Goal: Share content: Share content

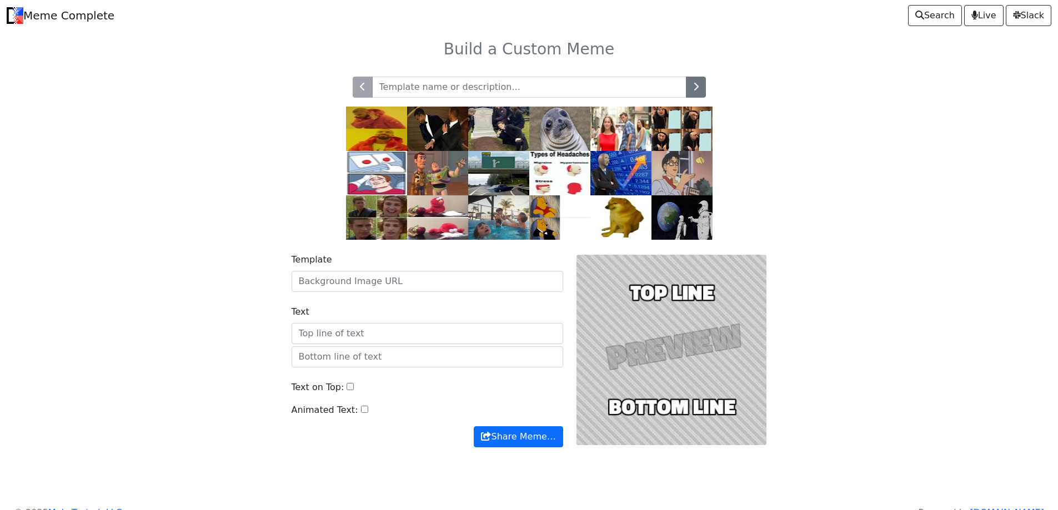
drag, startPoint x: 0, startPoint y: 0, endPoint x: 465, endPoint y: 89, distance: 473.8
click at [465, 89] on input "text" at bounding box center [529, 87] width 314 height 21
click at [502, 87] on input "text" at bounding box center [529, 87] width 314 height 21
click at [426, 283] on input "Template" at bounding box center [428, 281] width 272 height 21
click at [450, 288] on input "Template" at bounding box center [428, 281] width 272 height 21
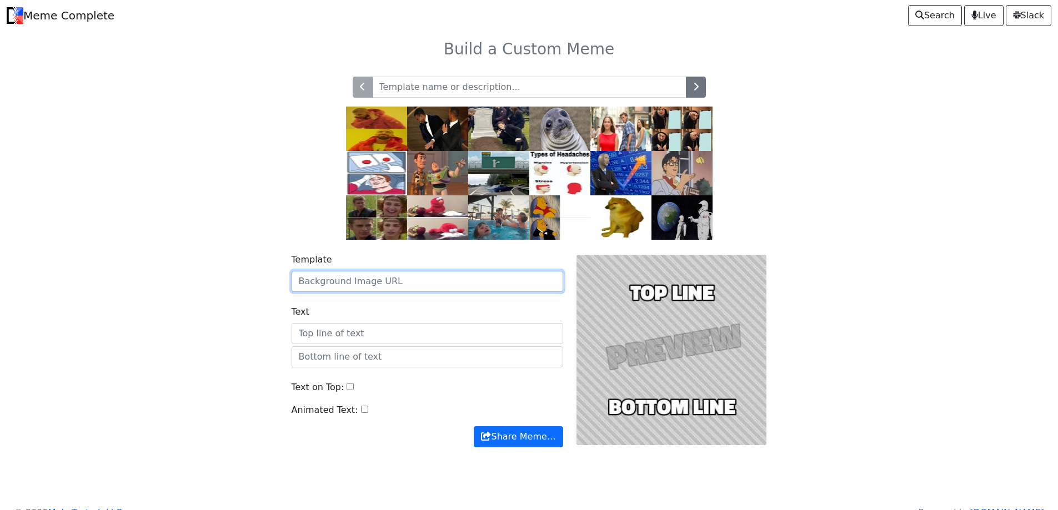
paste input "https://content.imageresizer.com/images/memes/Thief-meme-8.jpg"
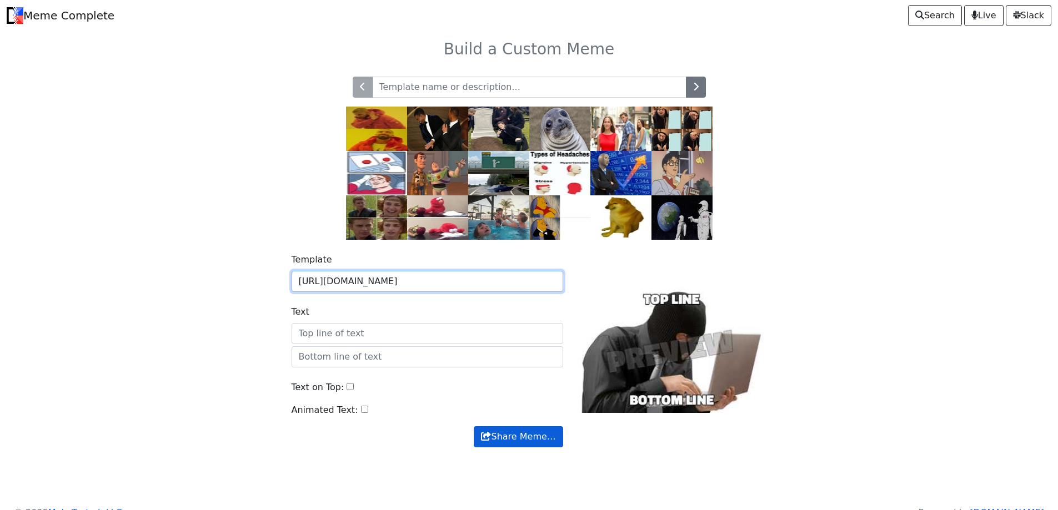
type input "https://content.imageresizer.com/images/memes/Thief-meme-8.jpg"
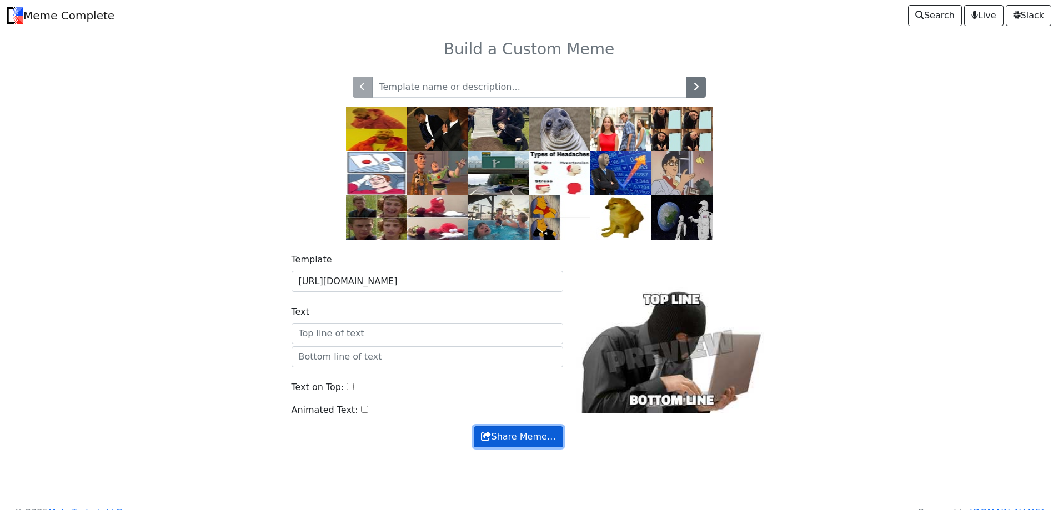
scroll to position [0, 0]
click at [514, 439] on button "Share Meme…" at bounding box center [518, 436] width 89 height 21
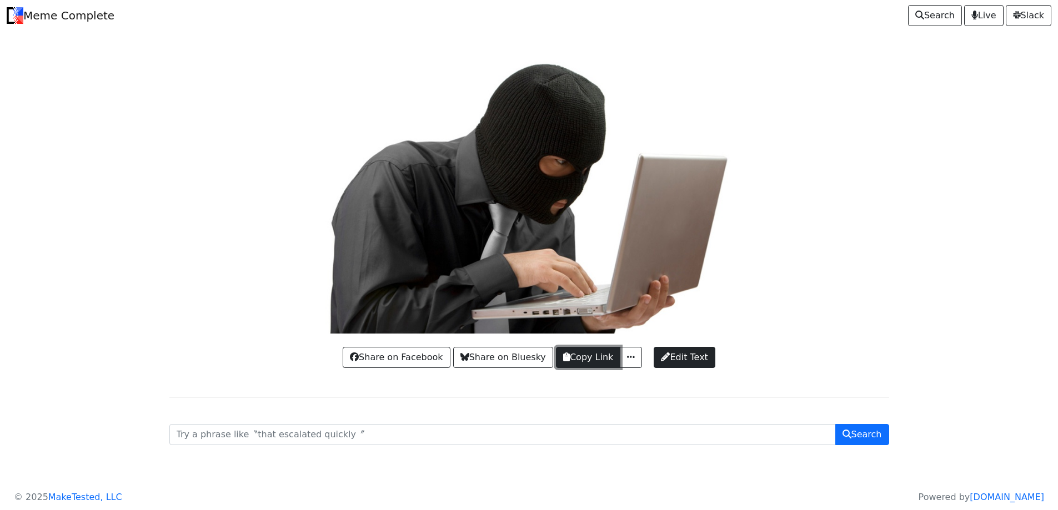
click at [606, 359] on button "Copy Link" at bounding box center [588, 357] width 64 height 21
click at [630, 364] on button "button" at bounding box center [631, 357] width 22 height 21
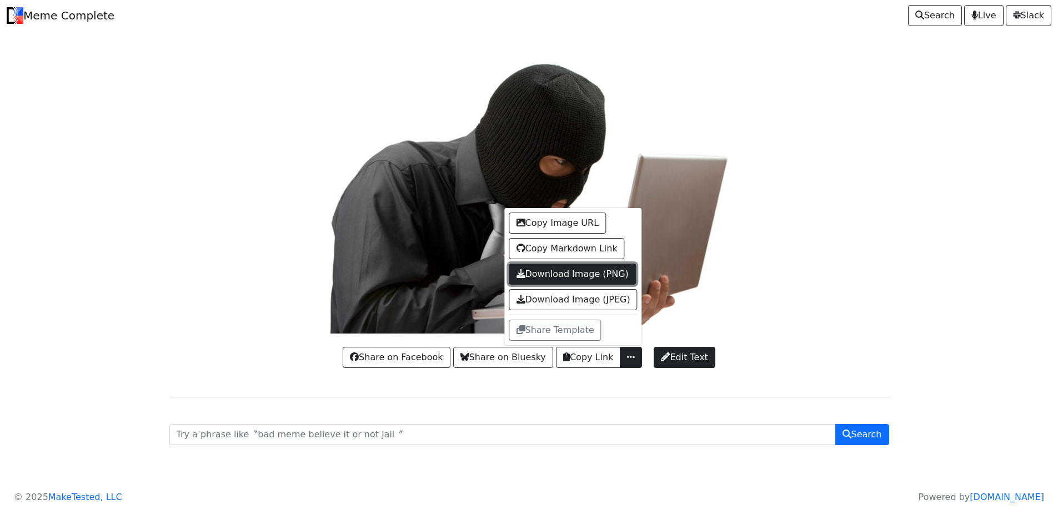
click at [588, 275] on link "Download Image (PNG)" at bounding box center [572, 274] width 127 height 21
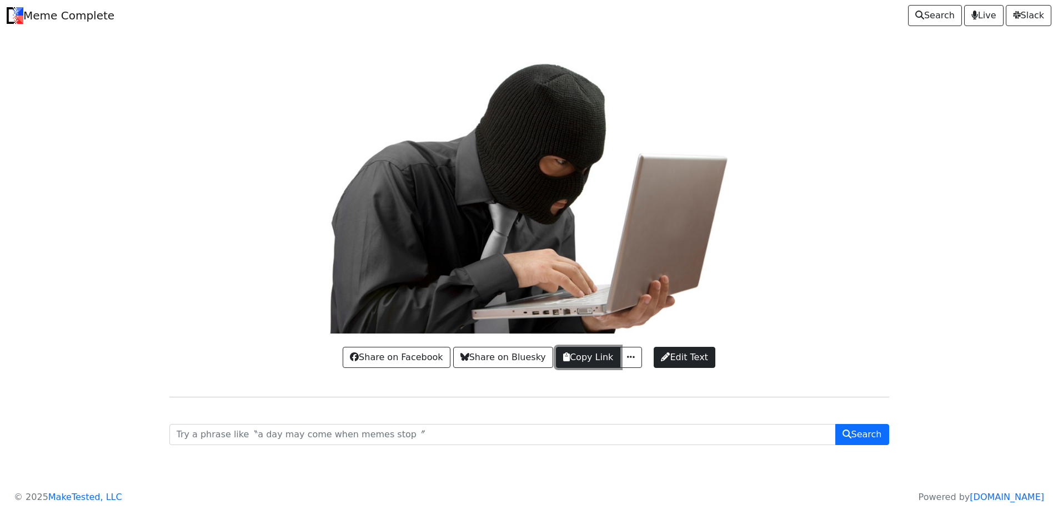
click at [600, 360] on button "Copy Link" at bounding box center [588, 357] width 64 height 21
click at [630, 362] on span "button" at bounding box center [630, 357] width 11 height 9
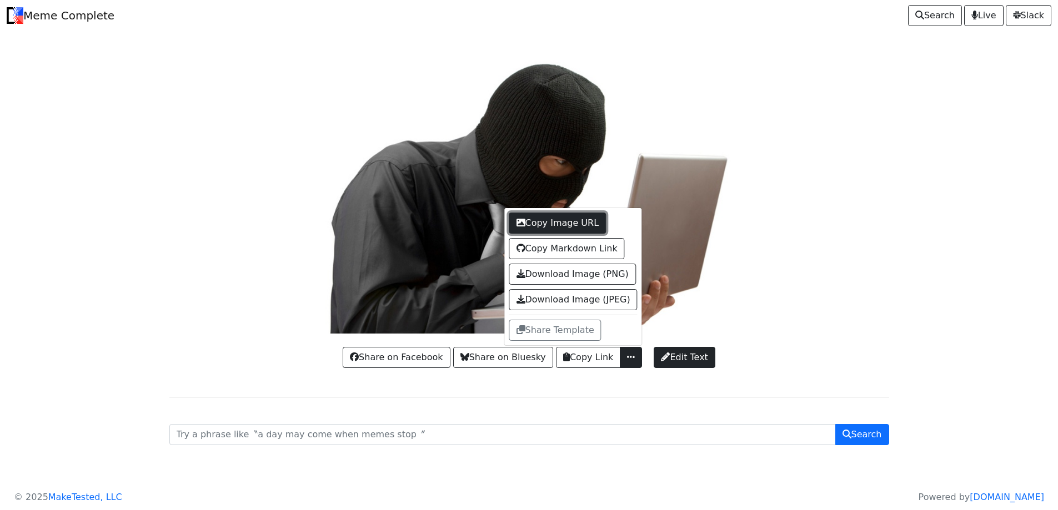
click at [588, 228] on button "Copy Image URL" at bounding box center [557, 223] width 97 height 21
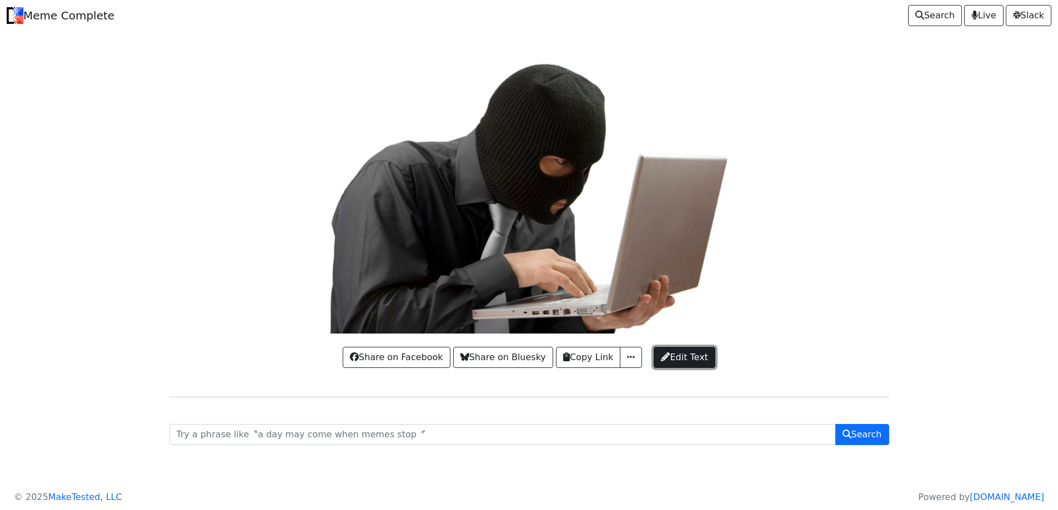
click at [698, 353] on span "Edit Text" at bounding box center [684, 357] width 47 height 13
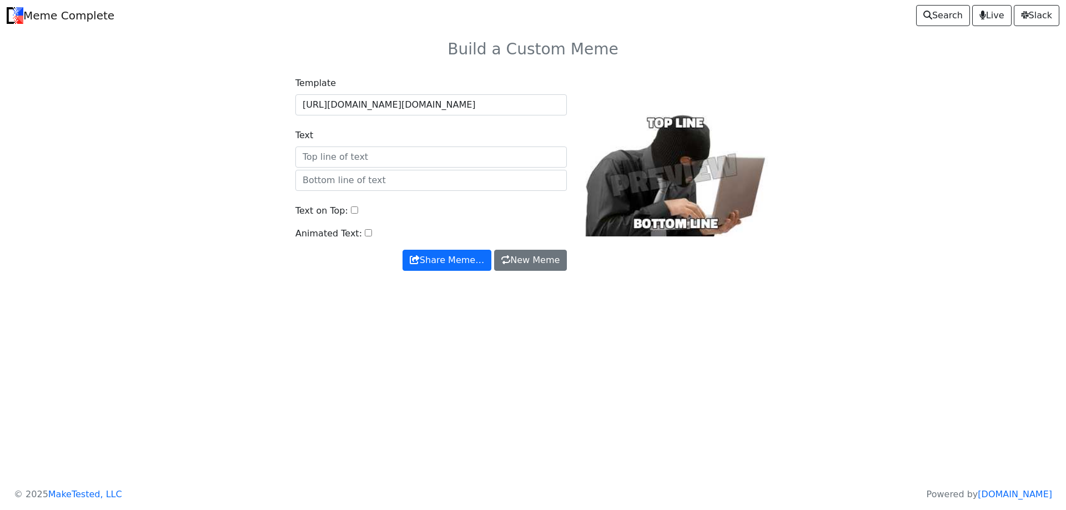
drag, startPoint x: 0, startPoint y: 0, endPoint x: 826, endPoint y: 336, distance: 892.0
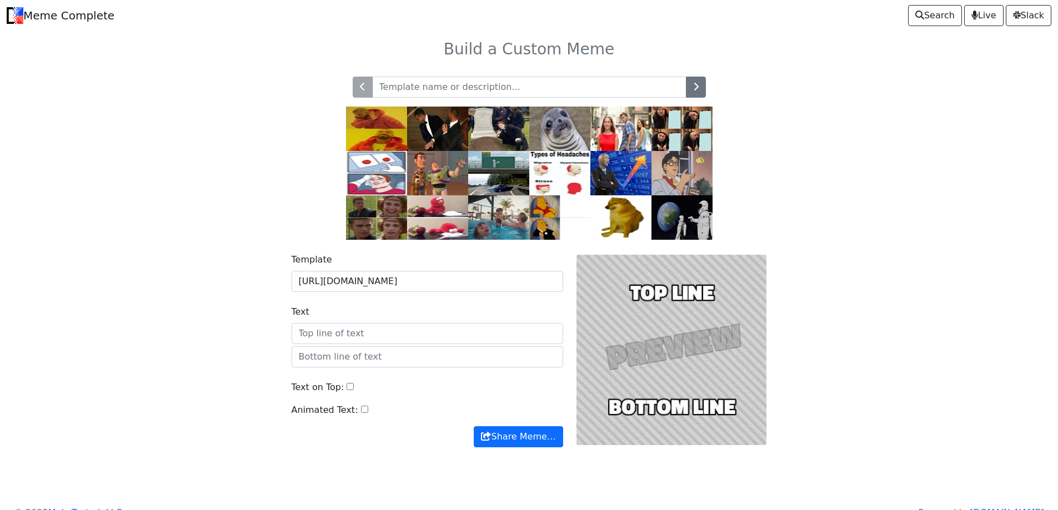
click at [710, 340] on div at bounding box center [672, 350] width 204 height 194
click at [491, 90] on input "text" at bounding box center [529, 87] width 314 height 21
